Goal: Task Accomplishment & Management: Manage account settings

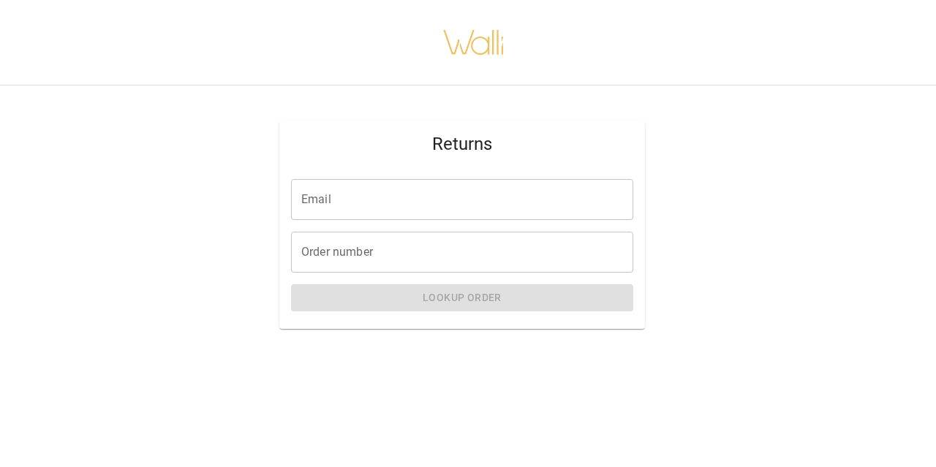
click at [389, 209] on input "Email" at bounding box center [462, 199] width 342 height 41
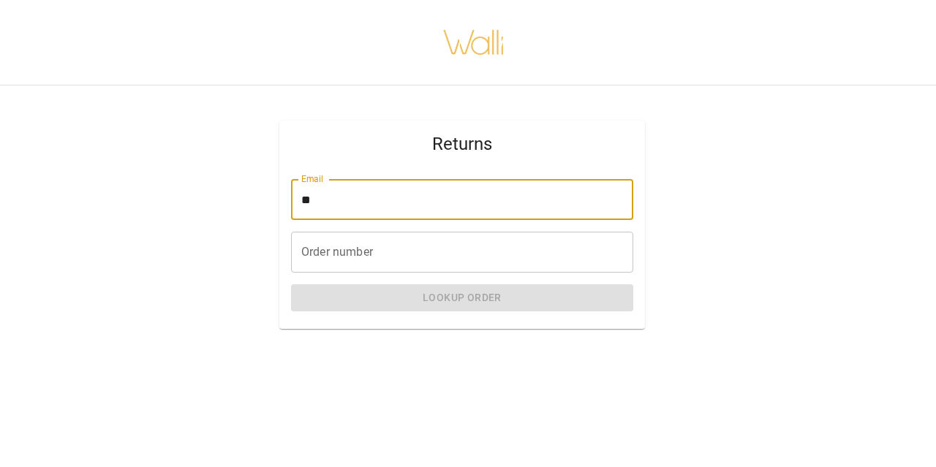
type input "*"
click at [389, 209] on input "**********" at bounding box center [462, 199] width 342 height 41
type input "**********"
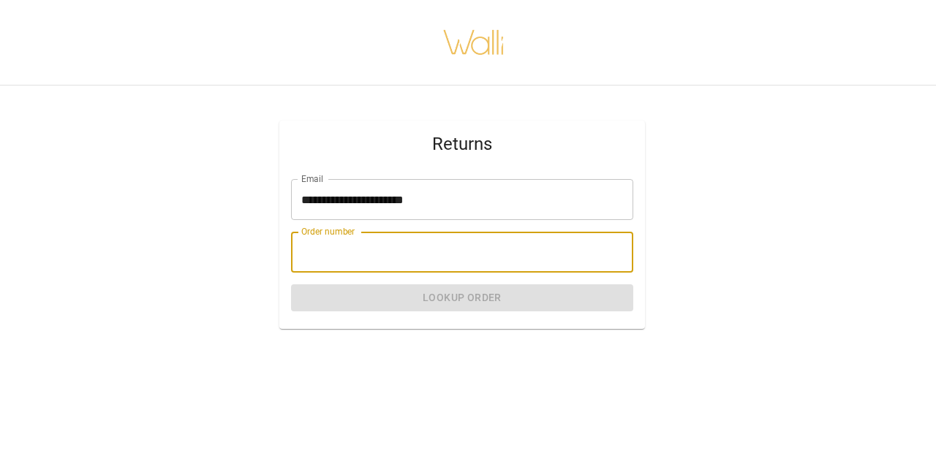
click at [319, 254] on input "Order number" at bounding box center [462, 252] width 342 height 41
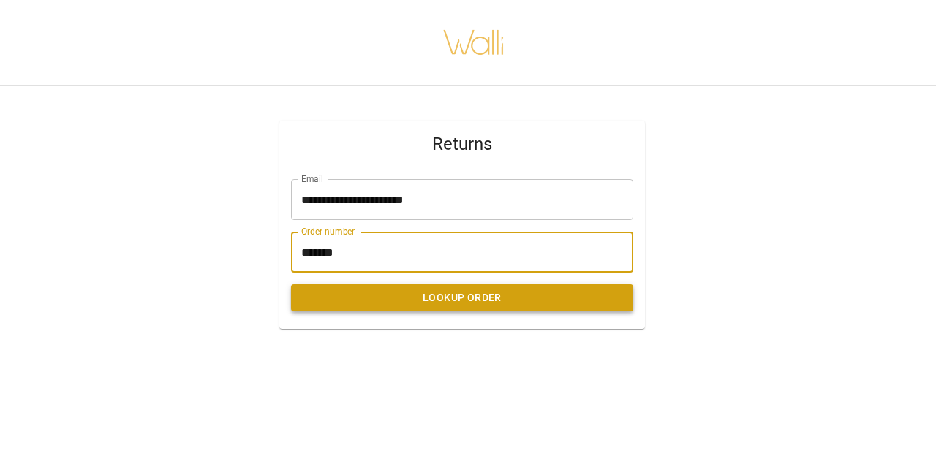
type input "*******"
click at [483, 300] on button "Lookup Order" at bounding box center [462, 297] width 342 height 27
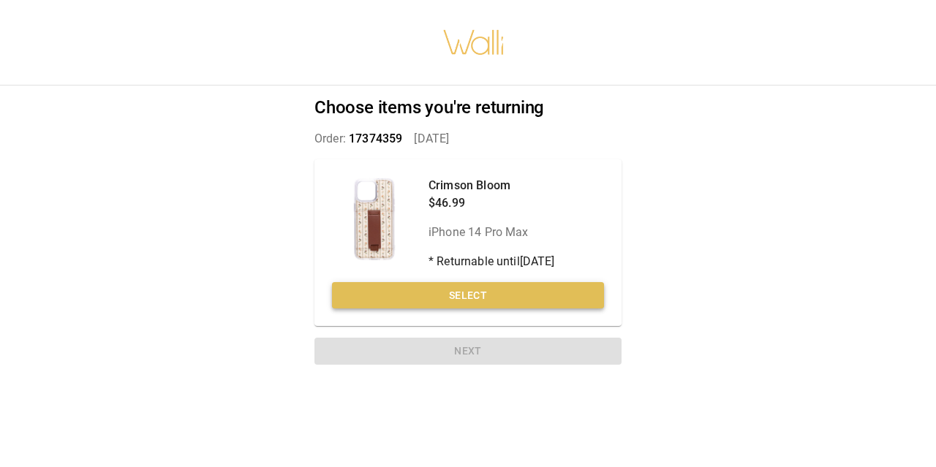
click at [480, 292] on button "Select" at bounding box center [468, 295] width 272 height 27
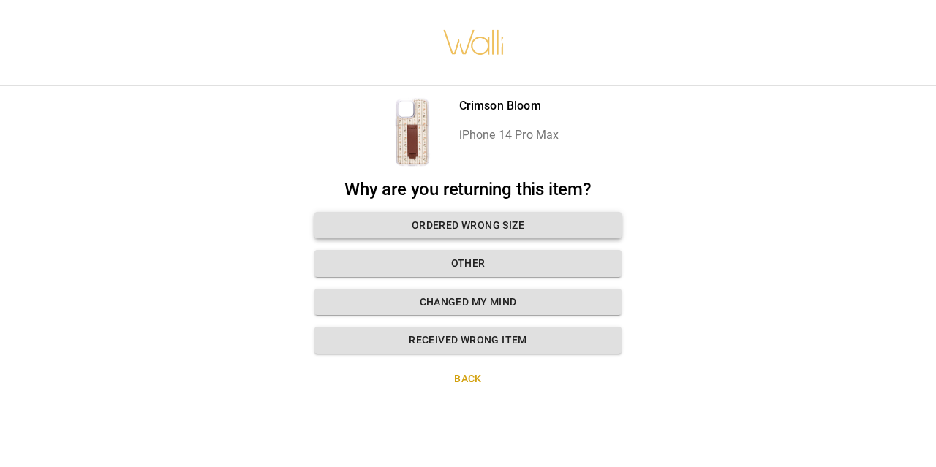
click at [486, 219] on button "Ordered wrong size" at bounding box center [467, 225] width 307 height 27
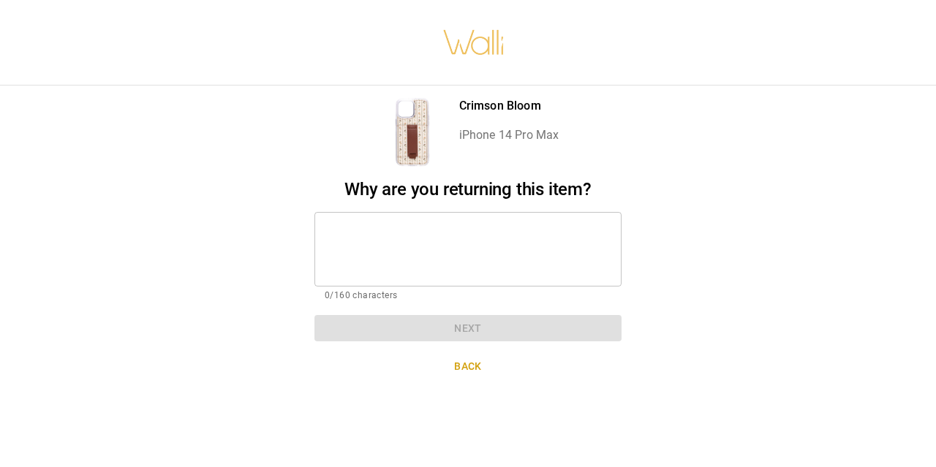
click at [371, 252] on textarea at bounding box center [468, 249] width 287 height 50
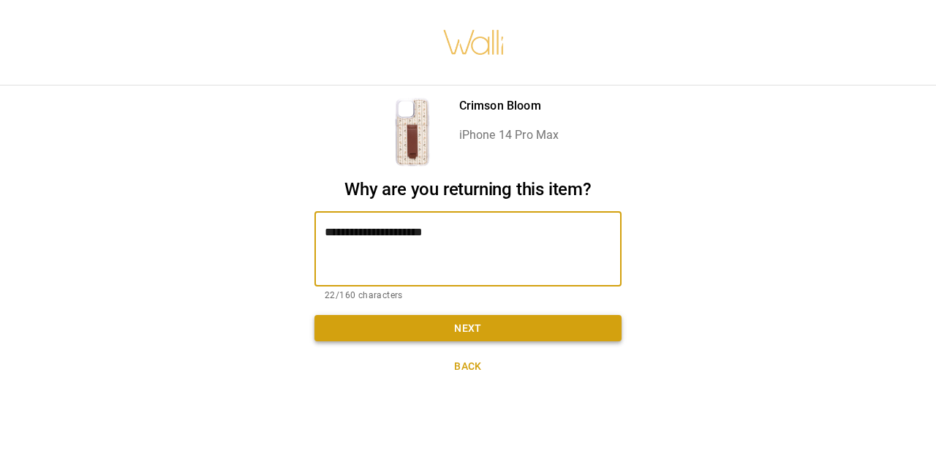
type textarea "**********"
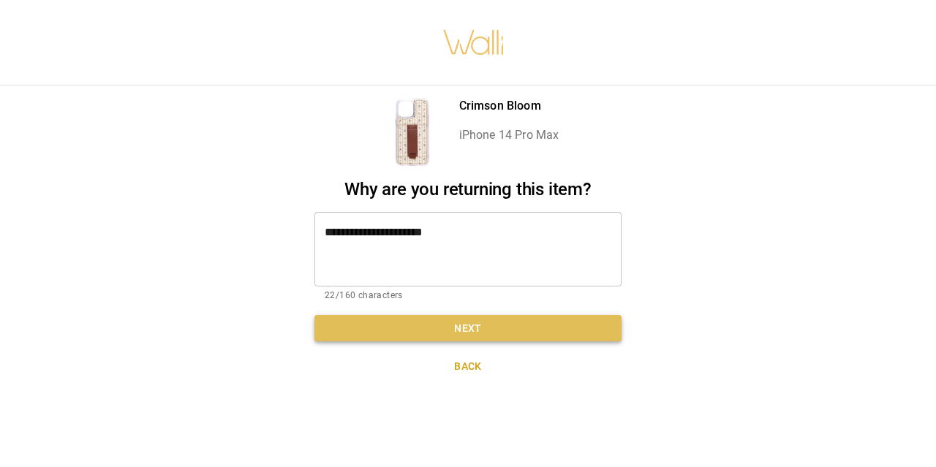
click at [381, 333] on button "Next" at bounding box center [467, 328] width 307 height 27
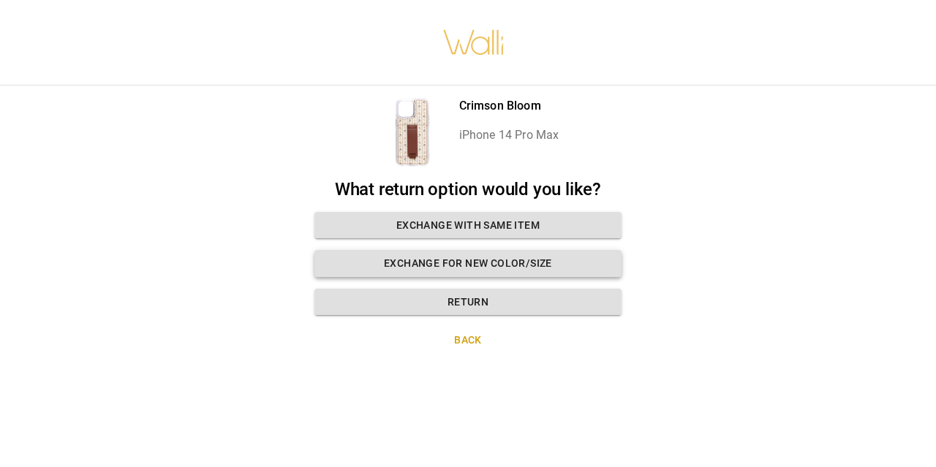
click at [458, 258] on button "Exchange for new color/size" at bounding box center [467, 263] width 307 height 27
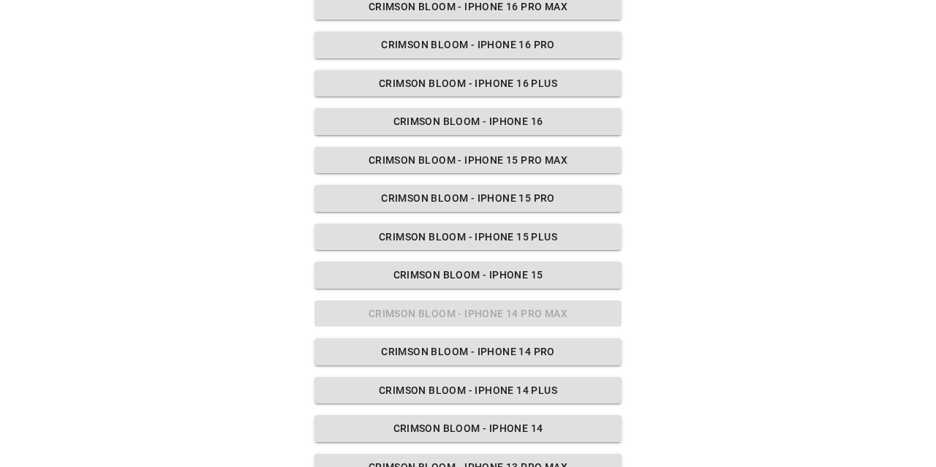
scroll to position [217, 0]
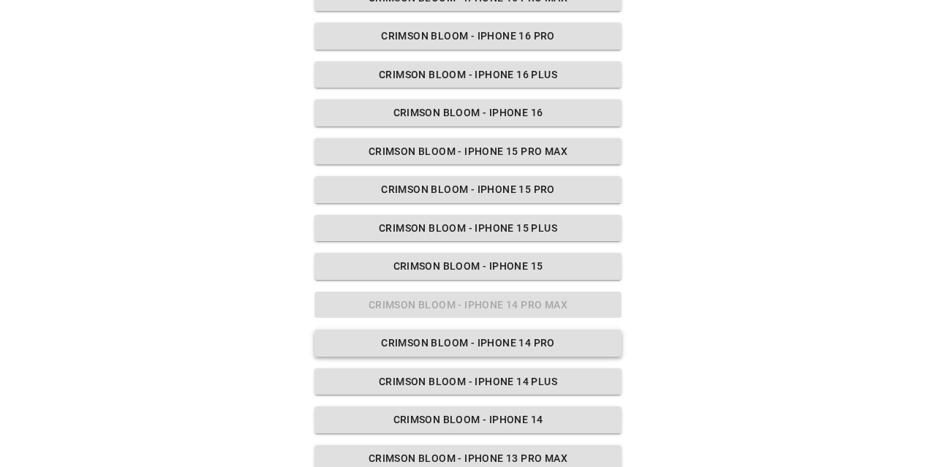
click at [484, 344] on button "Crimson Bloom - iPhone 14 Pro" at bounding box center [467, 343] width 307 height 27
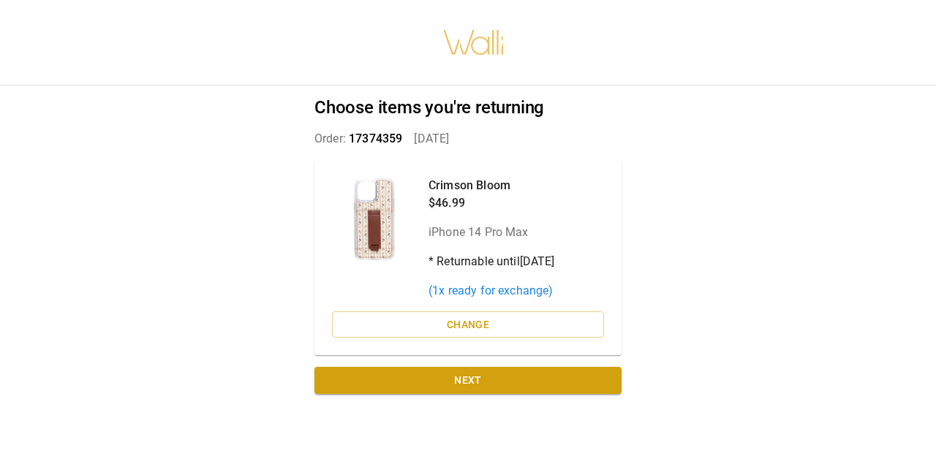
scroll to position [0, 0]
click at [463, 324] on button "Change" at bounding box center [468, 324] width 272 height 27
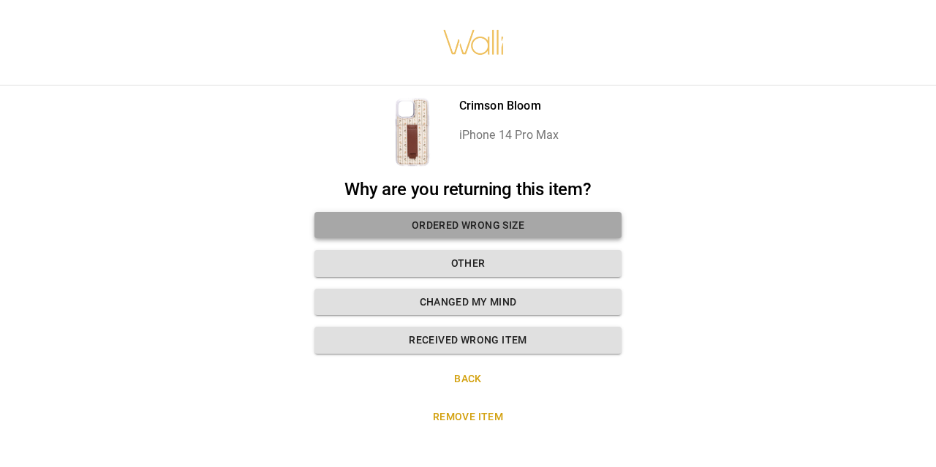
click at [477, 223] on button "Ordered wrong size" at bounding box center [467, 225] width 307 height 27
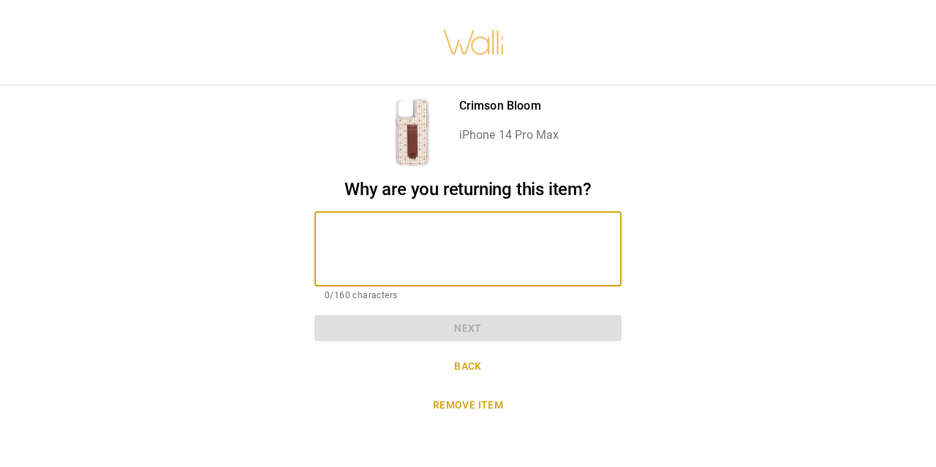
click at [384, 252] on textarea at bounding box center [468, 249] width 287 height 50
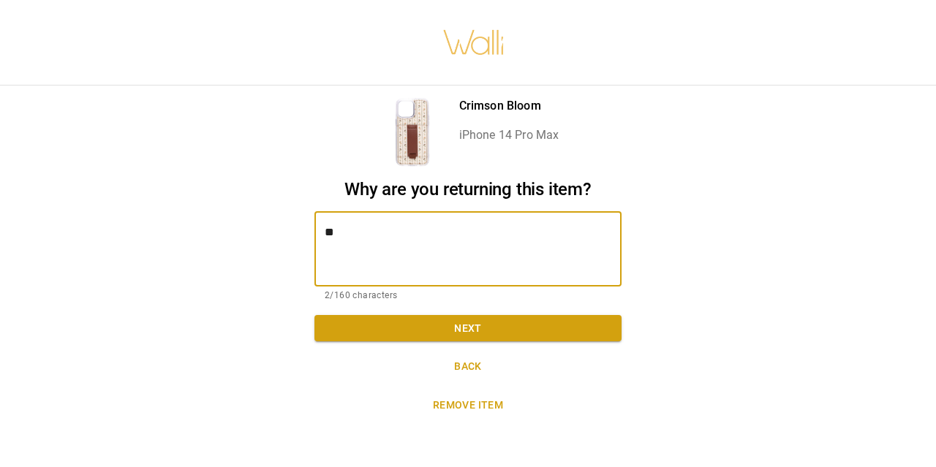
type textarea "*"
type textarea "**********"
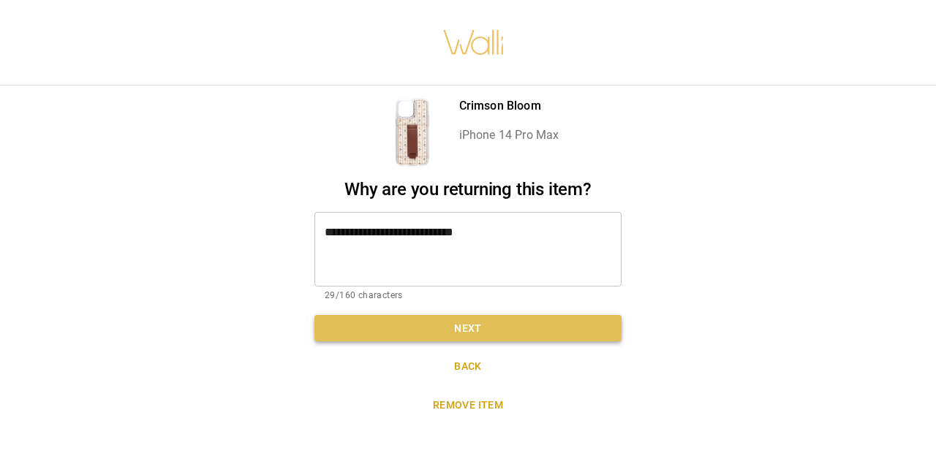
click at [387, 331] on button "Next" at bounding box center [467, 328] width 307 height 27
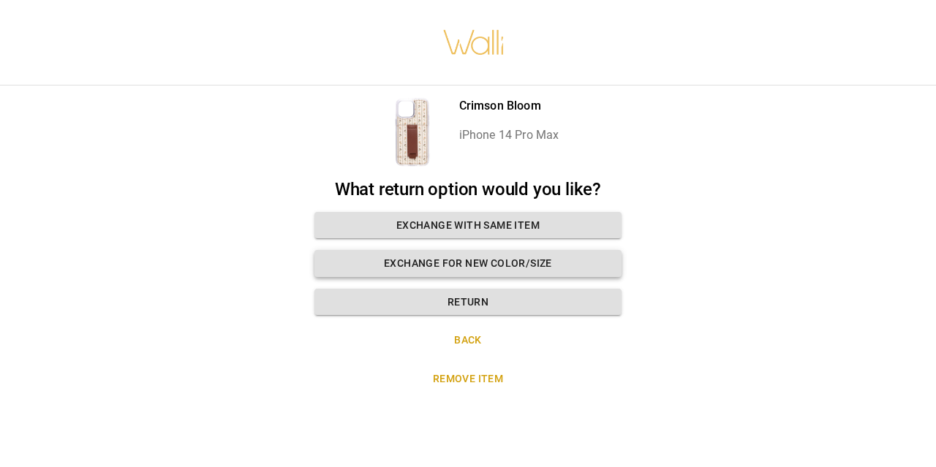
click at [465, 261] on button "Exchange for new color/size" at bounding box center [467, 263] width 307 height 27
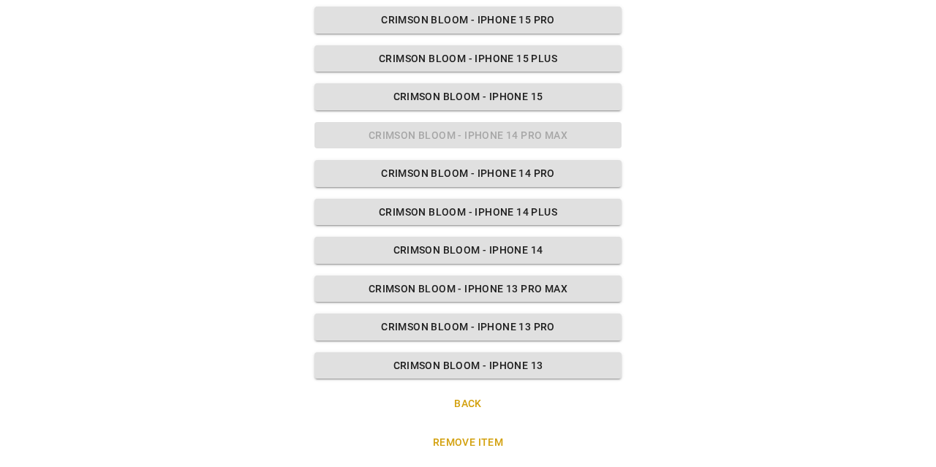
scroll to position [386, 0]
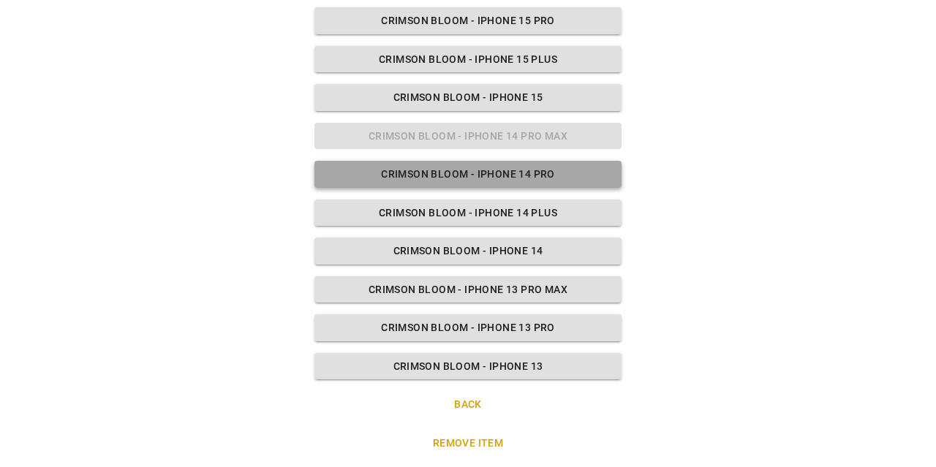
click at [480, 179] on button "Crimson Bloom - iPhone 14 Pro" at bounding box center [467, 174] width 307 height 27
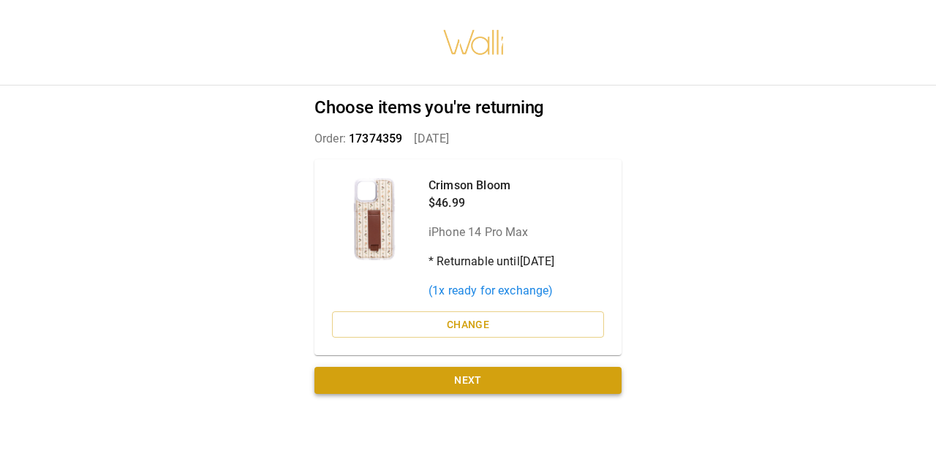
click at [463, 375] on button "Next" at bounding box center [467, 380] width 307 height 27
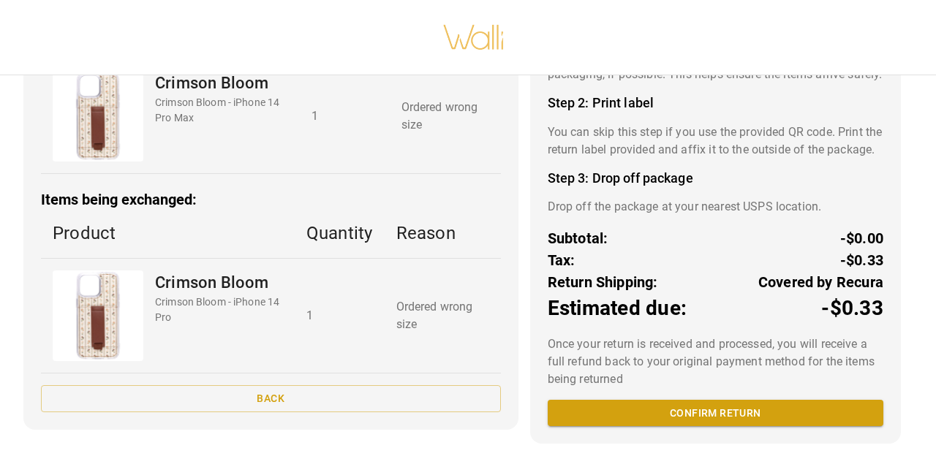
scroll to position [191, 0]
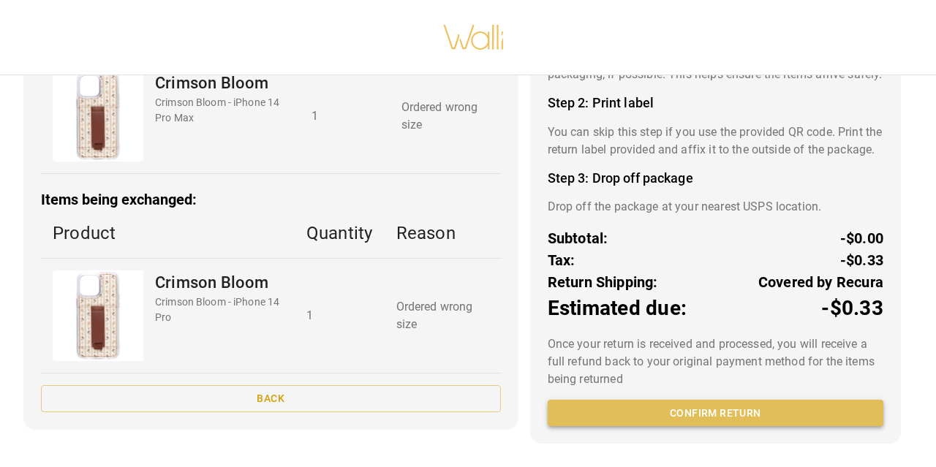
click at [685, 417] on button "Confirm return" at bounding box center [716, 413] width 336 height 27
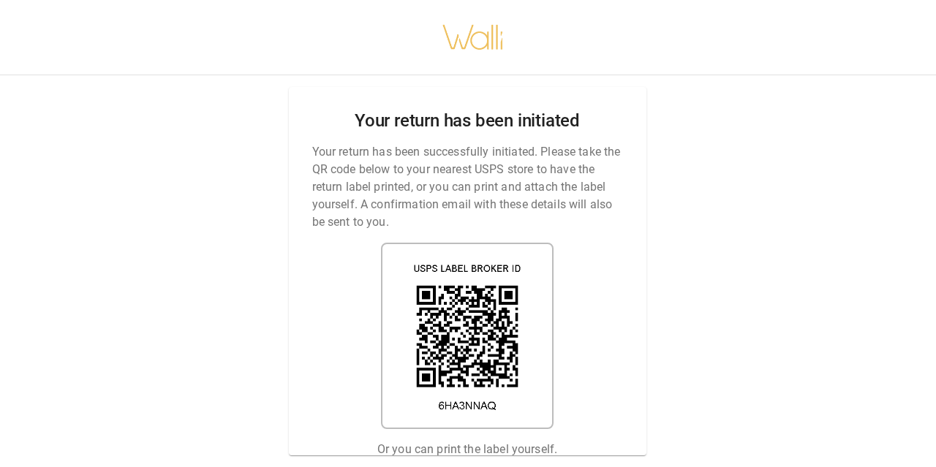
scroll to position [0, 1]
click at [462, 325] on img at bounding box center [467, 336] width 173 height 186
click at [465, 319] on img at bounding box center [467, 336] width 173 height 186
